Goal: Manage account settings

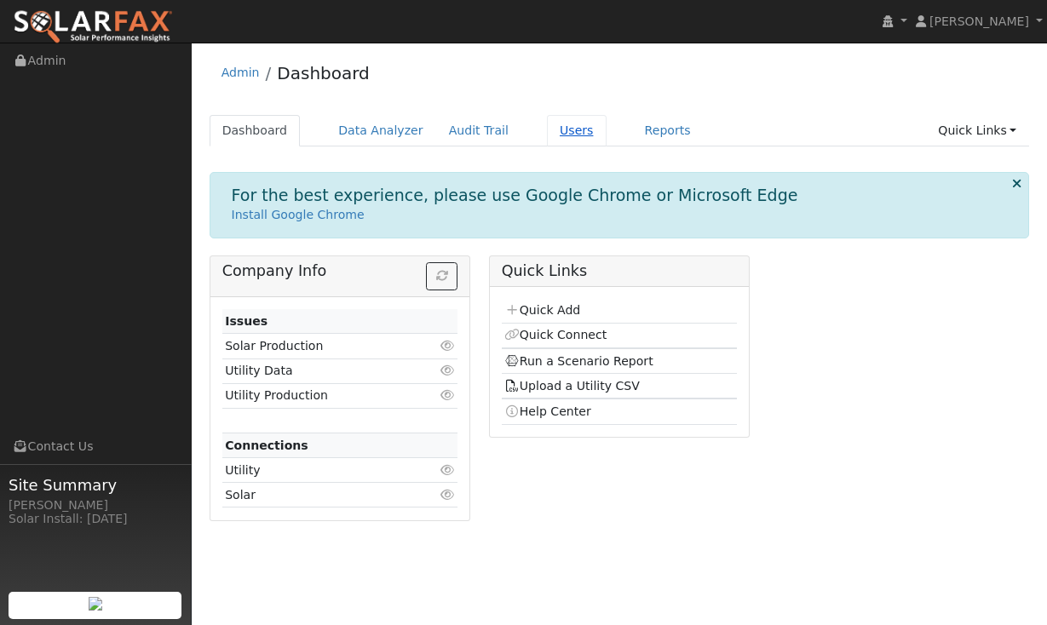
click at [561, 133] on link "Users" at bounding box center [577, 131] width 60 height 32
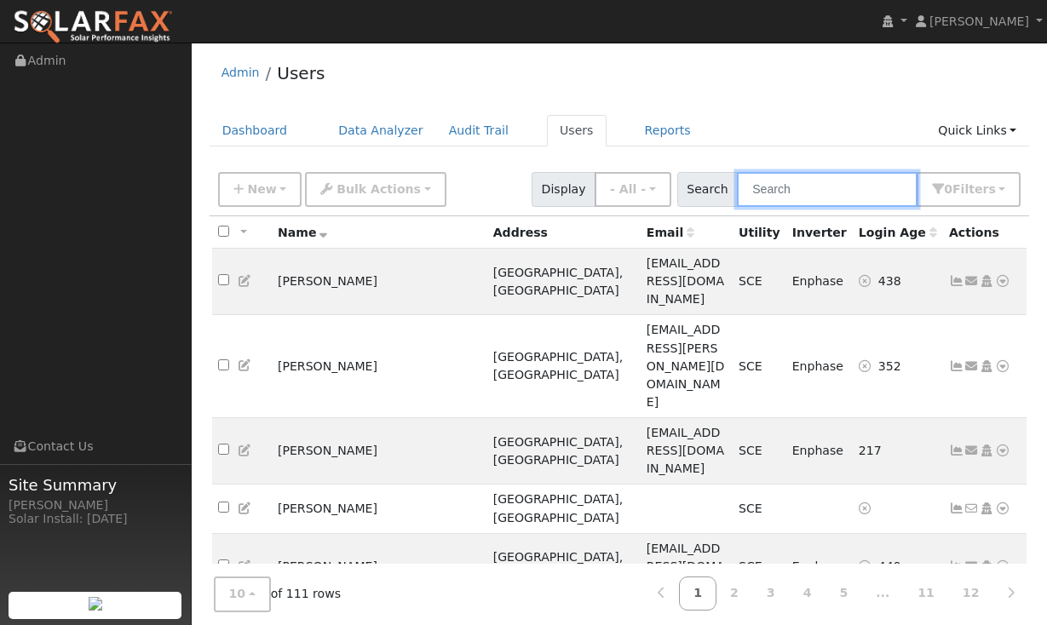
click at [856, 195] on input "text" at bounding box center [827, 189] width 181 height 35
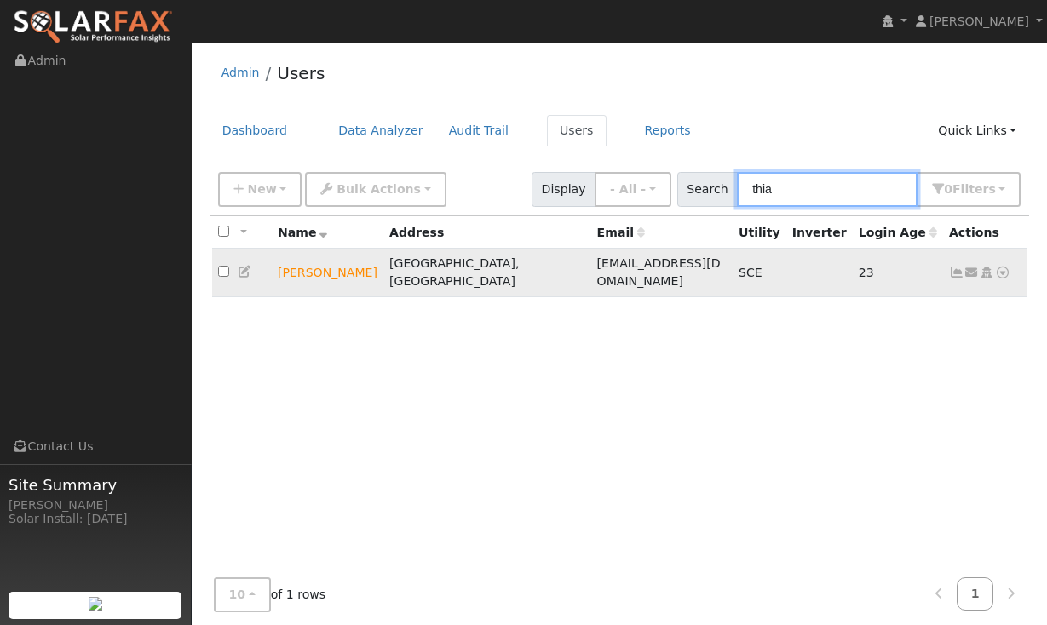
type input "thia"
click at [952, 267] on icon at bounding box center [956, 273] width 15 height 12
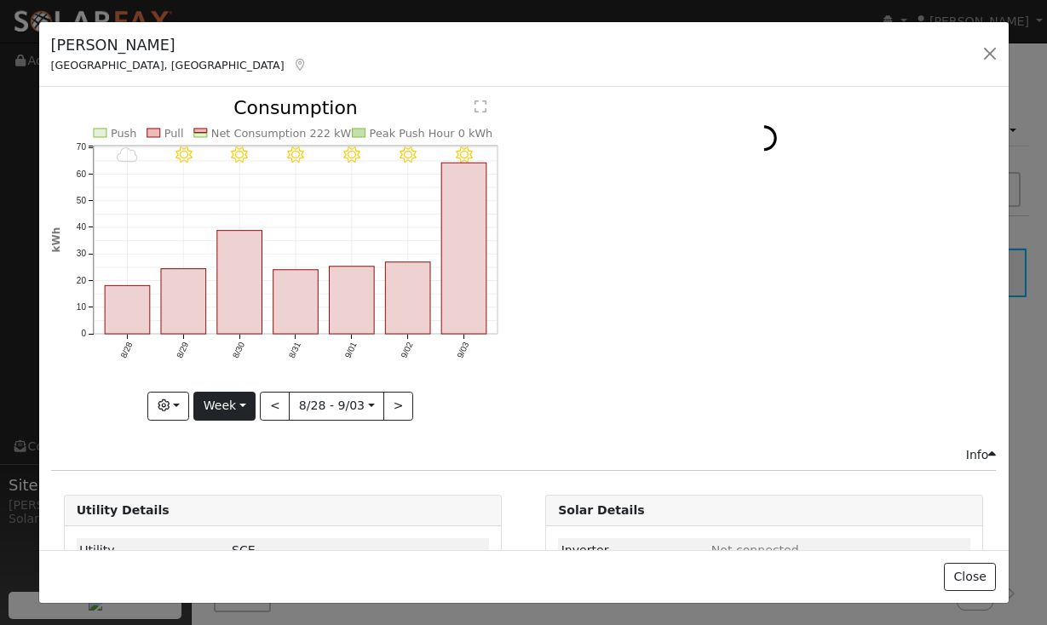
click at [244, 404] on button "Week" at bounding box center [224, 406] width 62 height 29
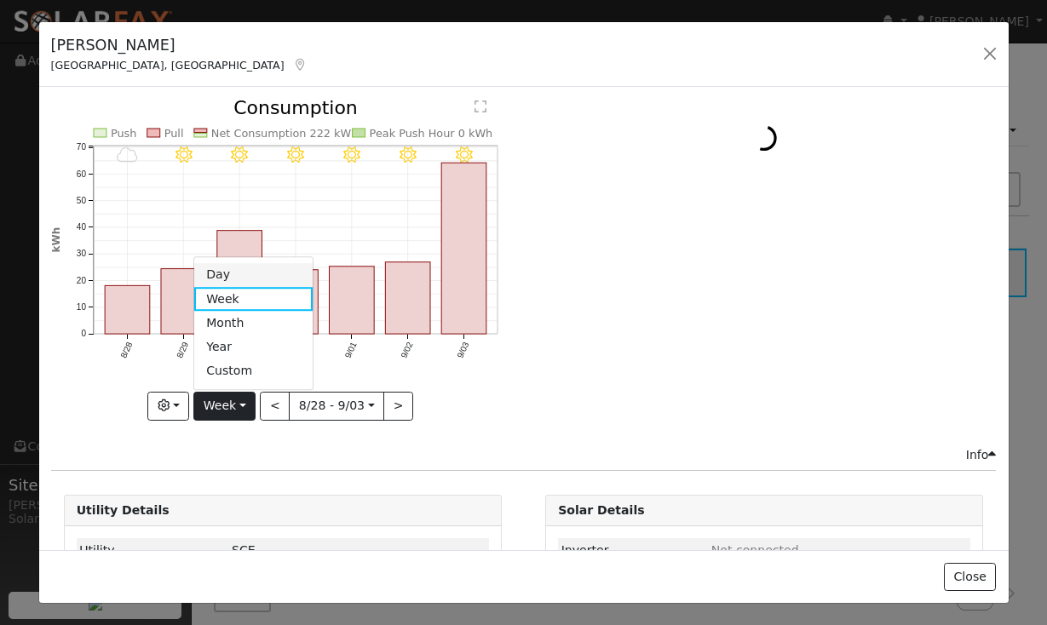
click at [231, 274] on link "Day" at bounding box center [253, 275] width 118 height 24
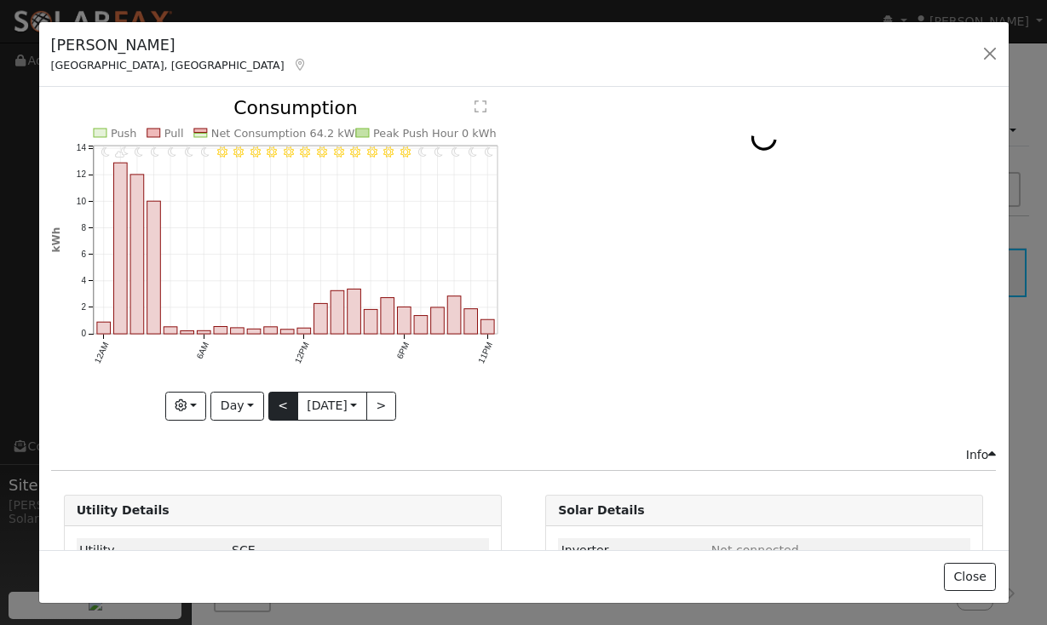
click at [279, 417] on button "<" at bounding box center [283, 406] width 30 height 29
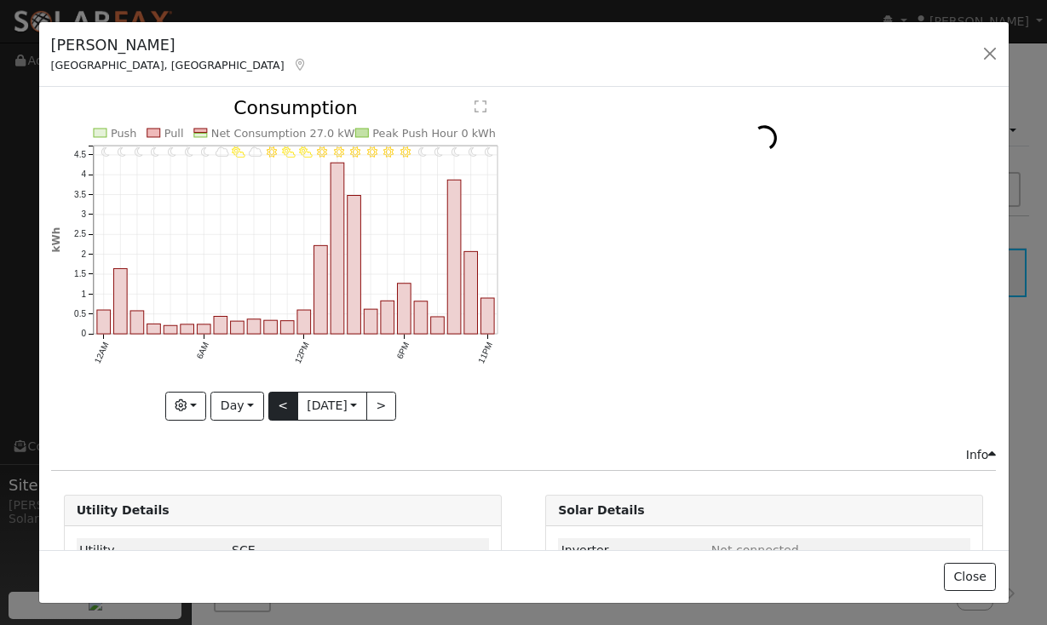
click at [279, 417] on button "<" at bounding box center [283, 406] width 30 height 29
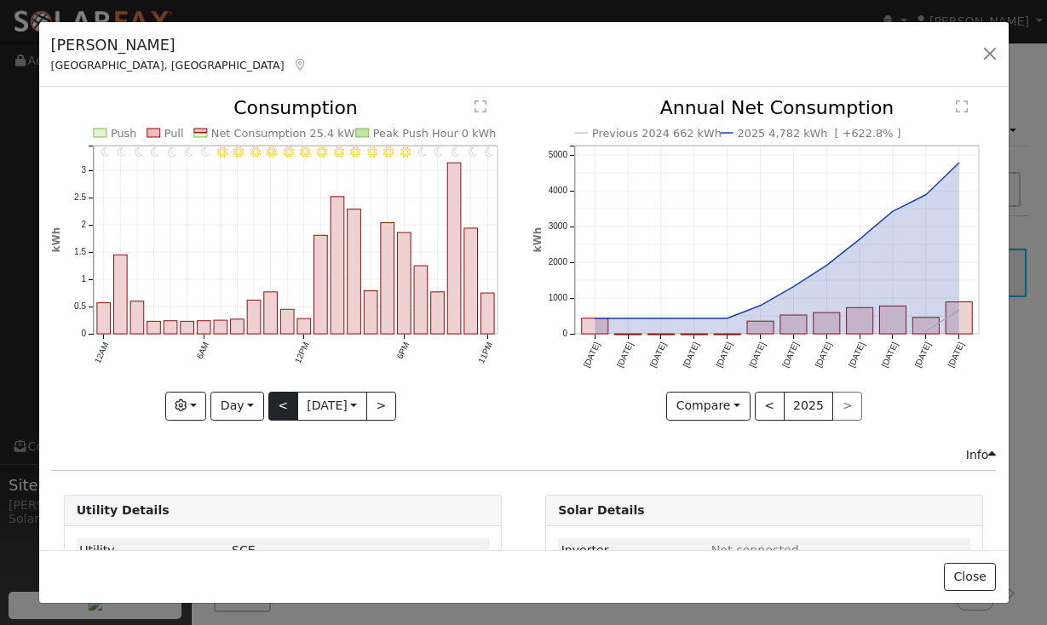
click at [279, 417] on button "<" at bounding box center [283, 406] width 30 height 29
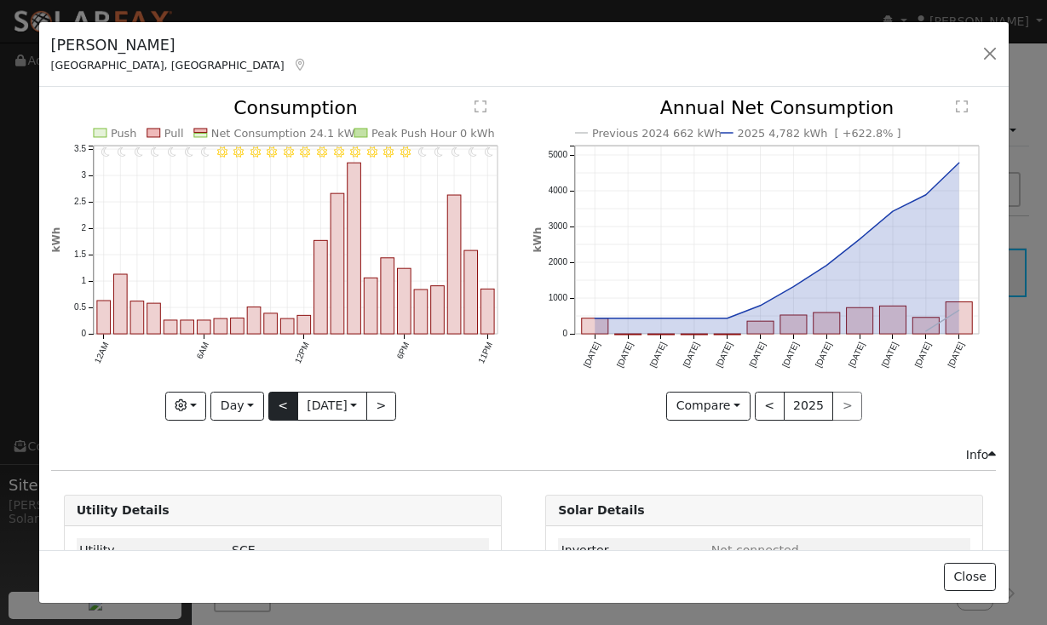
click at [279, 417] on button "<" at bounding box center [283, 406] width 30 height 29
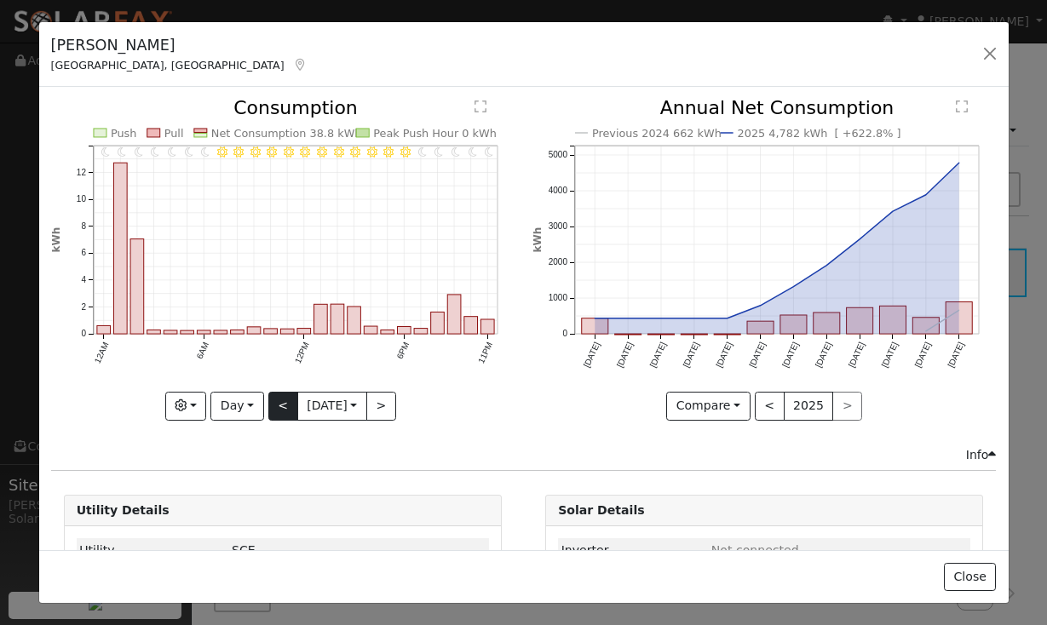
click at [279, 417] on button "<" at bounding box center [283, 406] width 30 height 29
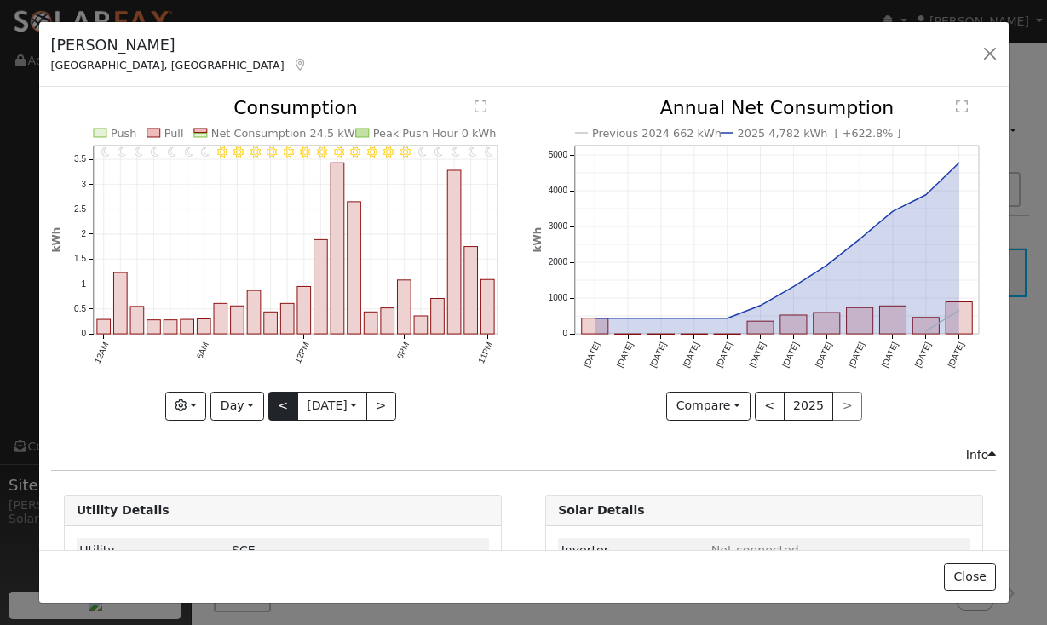
click at [279, 417] on button "<" at bounding box center [283, 406] width 30 height 29
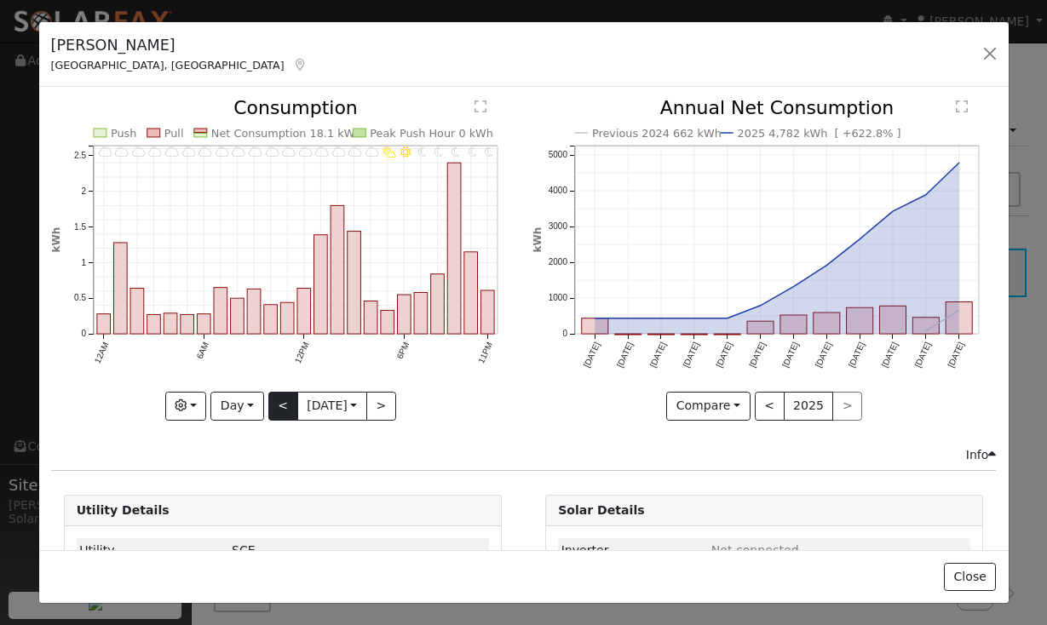
click at [277, 411] on button "<" at bounding box center [283, 406] width 30 height 29
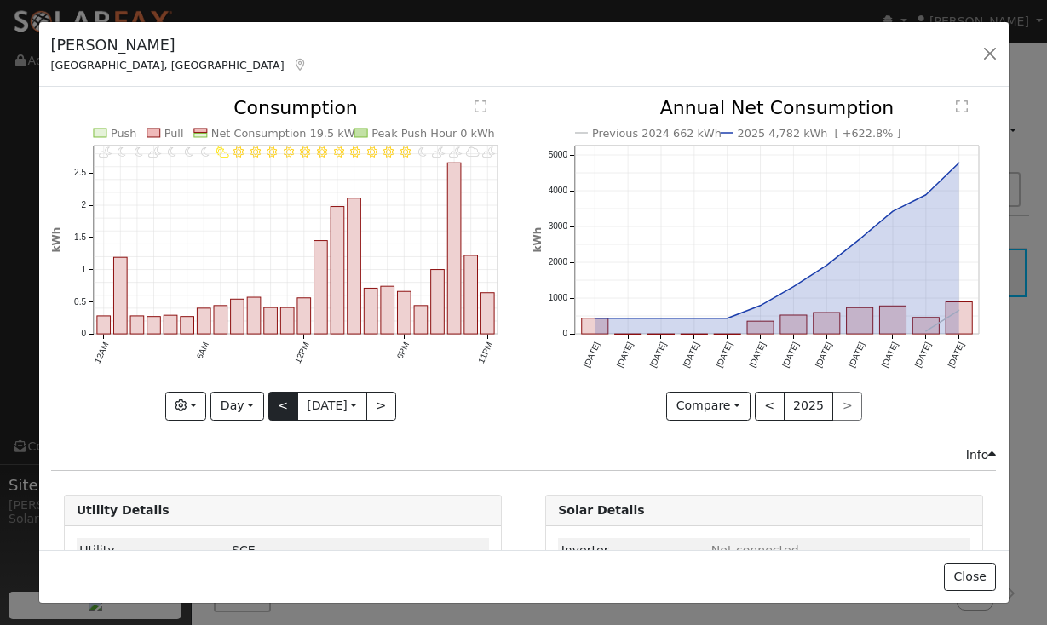
click at [277, 411] on button "<" at bounding box center [283, 406] width 30 height 29
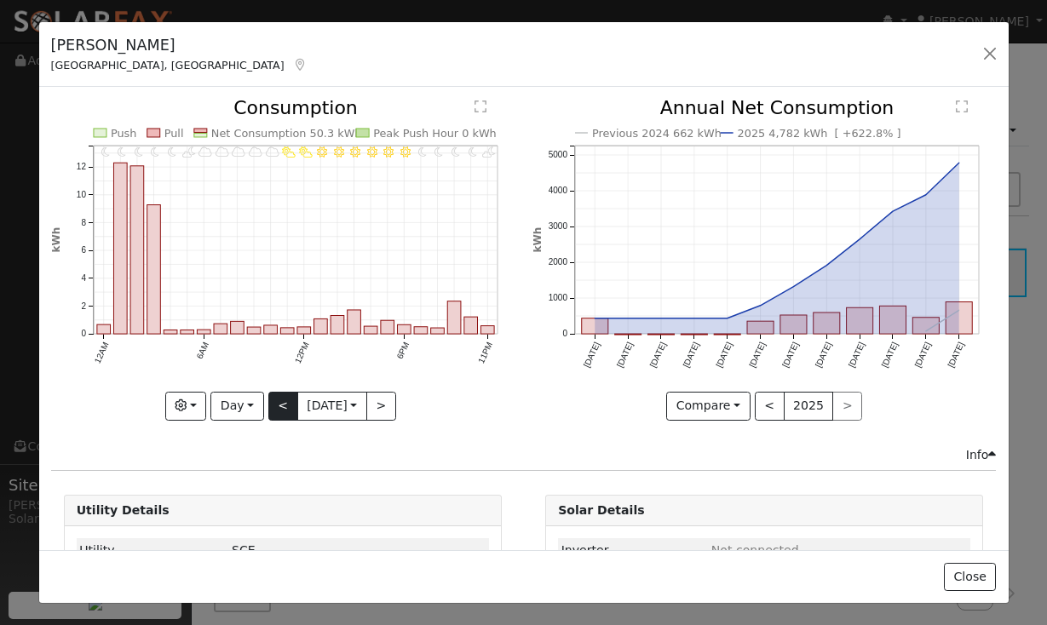
click at [277, 411] on button "<" at bounding box center [283, 406] width 30 height 29
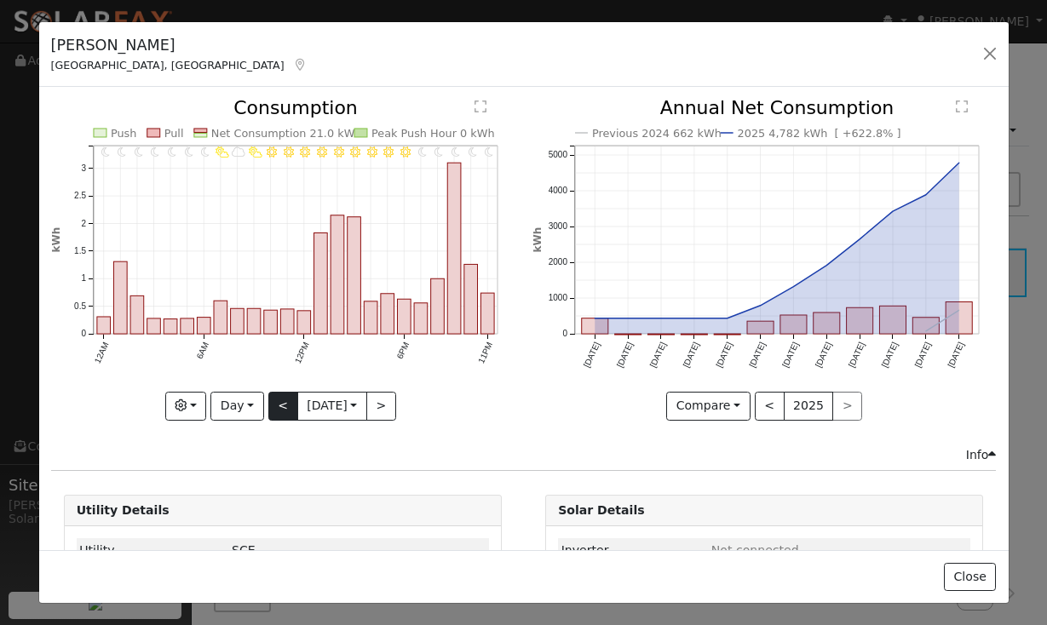
click at [277, 411] on button "<" at bounding box center [283, 406] width 30 height 29
type input "2025-08-24"
